Goal: Navigation & Orientation: Find specific page/section

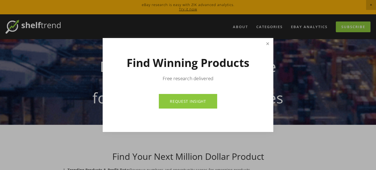
click at [266, 45] on link "Close" at bounding box center [268, 44] width 10 height 10
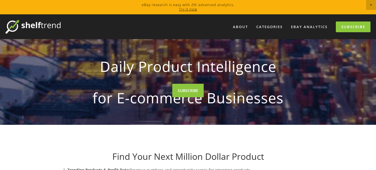
click at [193, 108] on strong "for E-commerce Businesses" at bounding box center [188, 98] width 246 height 26
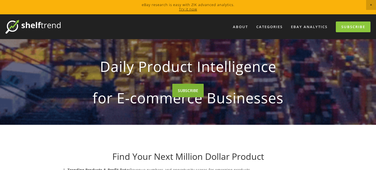
click at [190, 88] on link "SUBSCRIBE" at bounding box center [187, 90] width 31 height 13
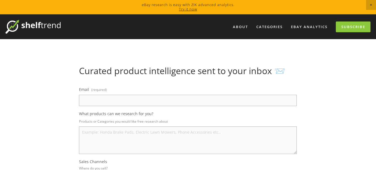
click at [30, 24] on img at bounding box center [33, 27] width 55 height 14
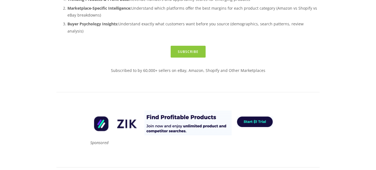
scroll to position [174, 0]
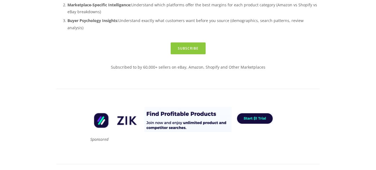
click at [164, 107] on img at bounding box center [188, 119] width 198 height 25
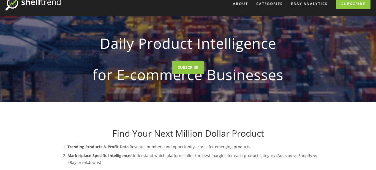
scroll to position [0, 0]
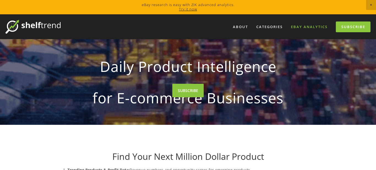
click at [302, 25] on link "eBay Analytics" at bounding box center [310, 26] width 44 height 9
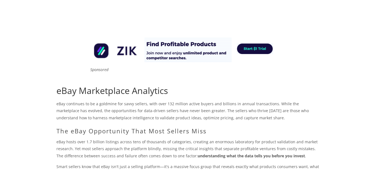
scroll to position [44, 0]
